Goal: Task Accomplishment & Management: Use online tool/utility

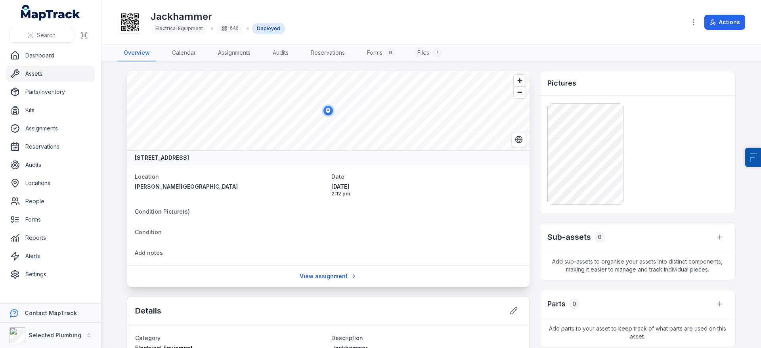
scroll to position [110, 0]
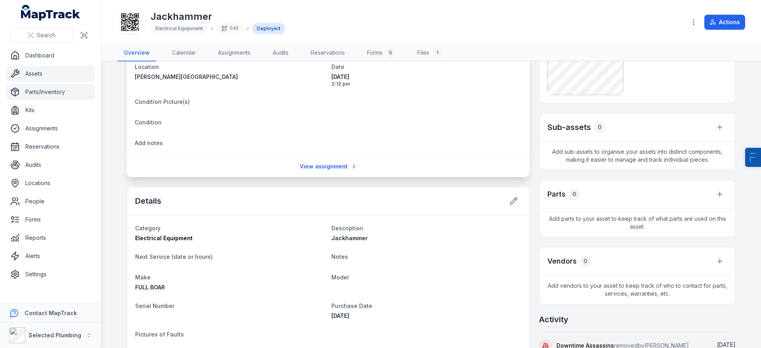
click at [56, 90] on link "Parts/Inventory" at bounding box center [50, 92] width 88 height 16
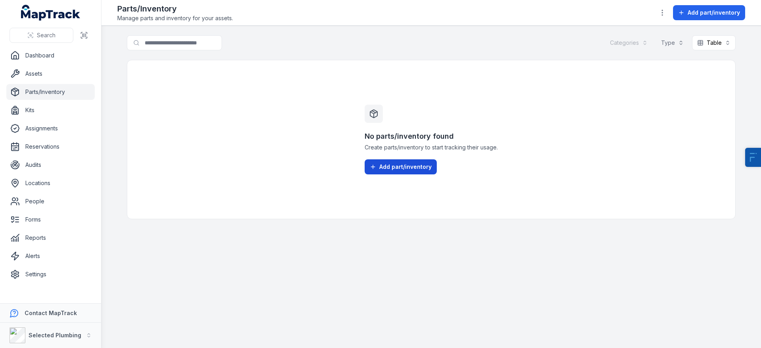
click at [393, 166] on button "Add part/inventory" at bounding box center [400, 166] width 72 height 15
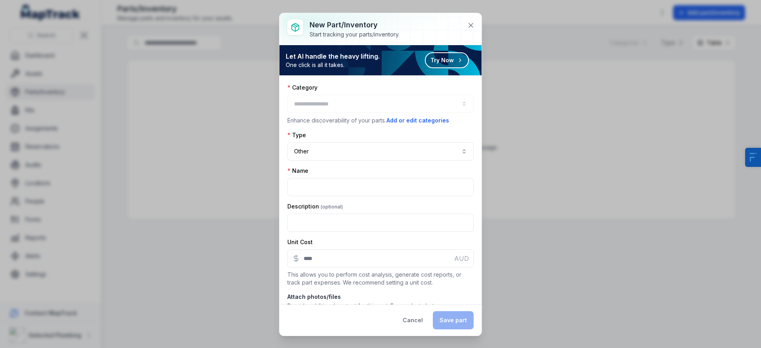
click at [331, 108] on div at bounding box center [380, 104] width 186 height 18
click at [308, 154] on button "Other *****" at bounding box center [380, 151] width 186 height 18
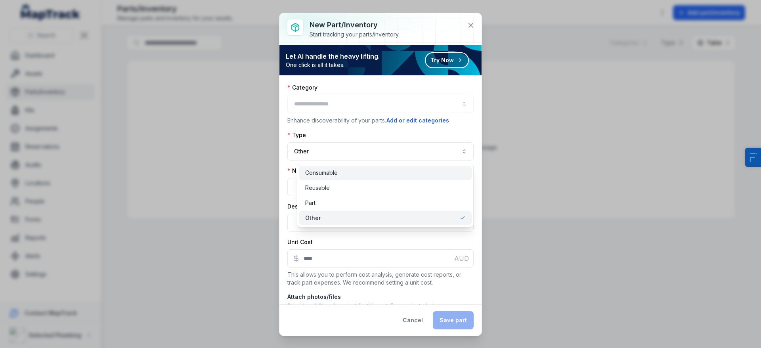
click at [330, 175] on span "Consumable" at bounding box center [321, 173] width 32 height 8
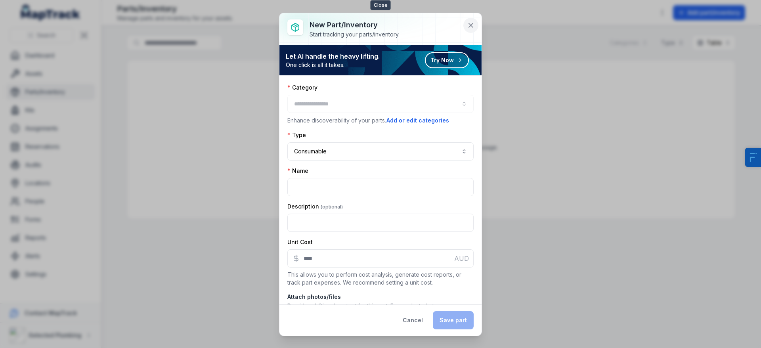
click at [477, 28] on button at bounding box center [470, 25] width 15 height 15
